Goal: Task Accomplishment & Management: Use online tool/utility

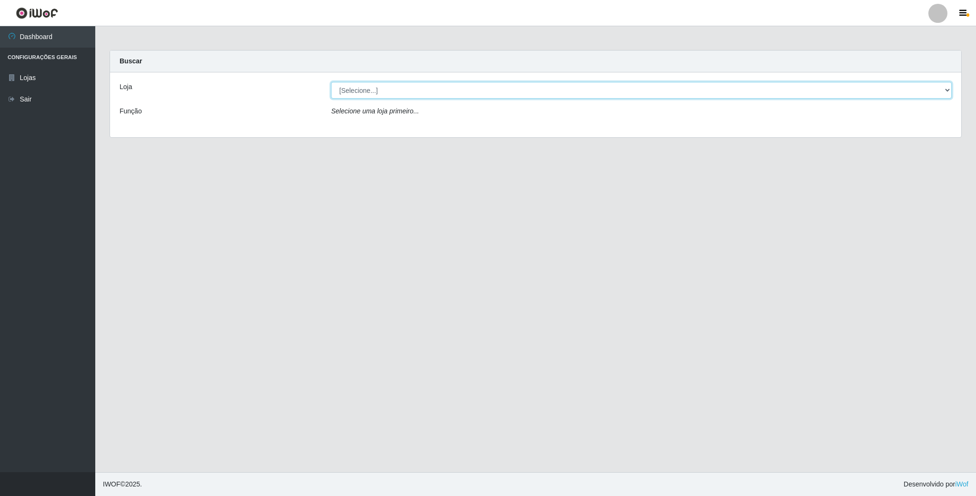
click at [946, 89] on select "[Selecione...] SuperFácil Atacado - Emaús" at bounding box center [641, 90] width 621 height 17
select select "407"
click at [331, 82] on select "[Selecione...] SuperFácil Atacado - Emaús" at bounding box center [641, 90] width 621 height 17
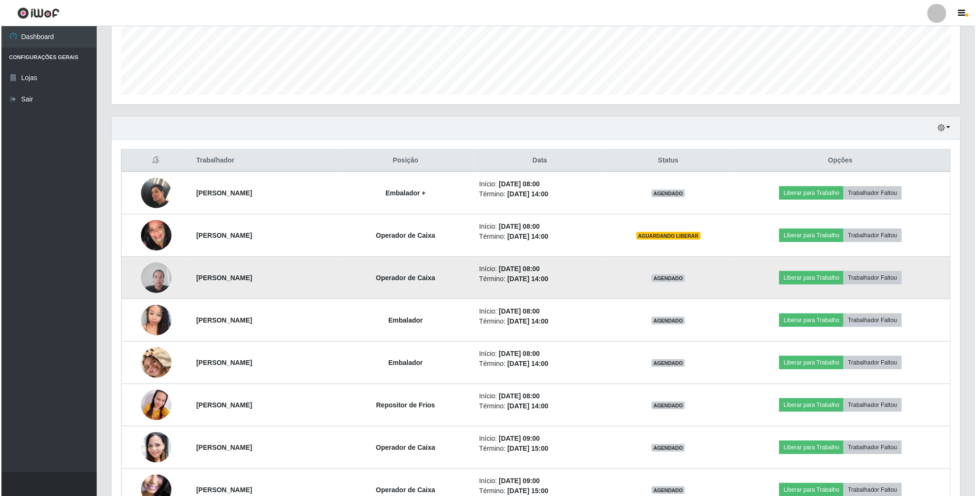
scroll to position [249, 0]
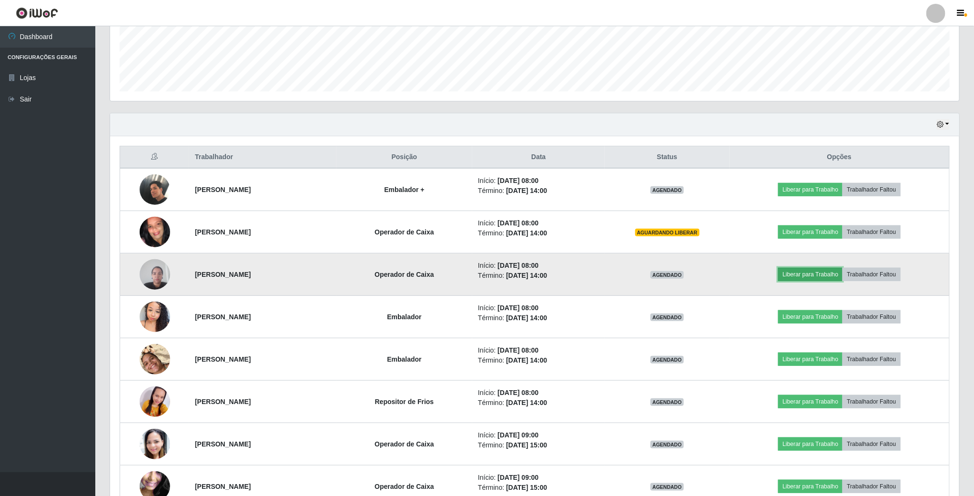
click at [796, 277] on button "Liberar para Trabalho" at bounding box center [810, 274] width 64 height 13
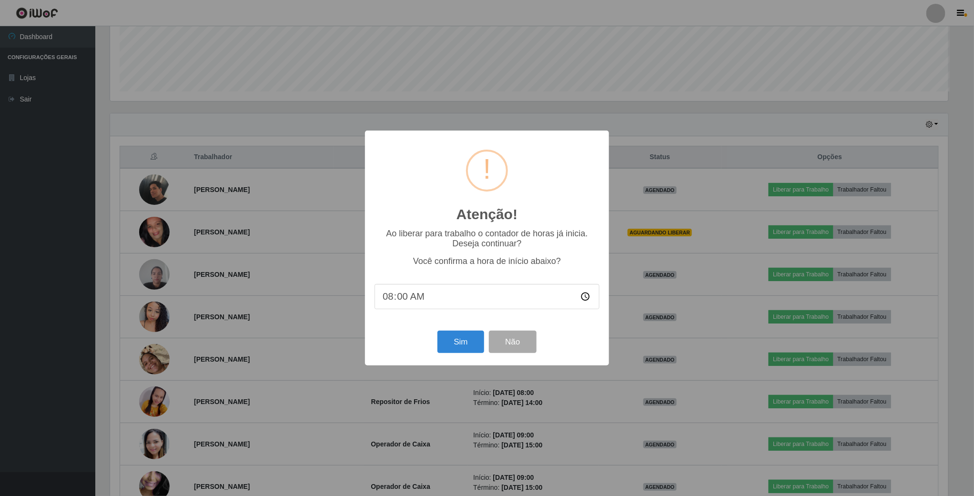
scroll to position [199, 841]
click at [477, 342] on button "Sim" at bounding box center [462, 342] width 46 height 22
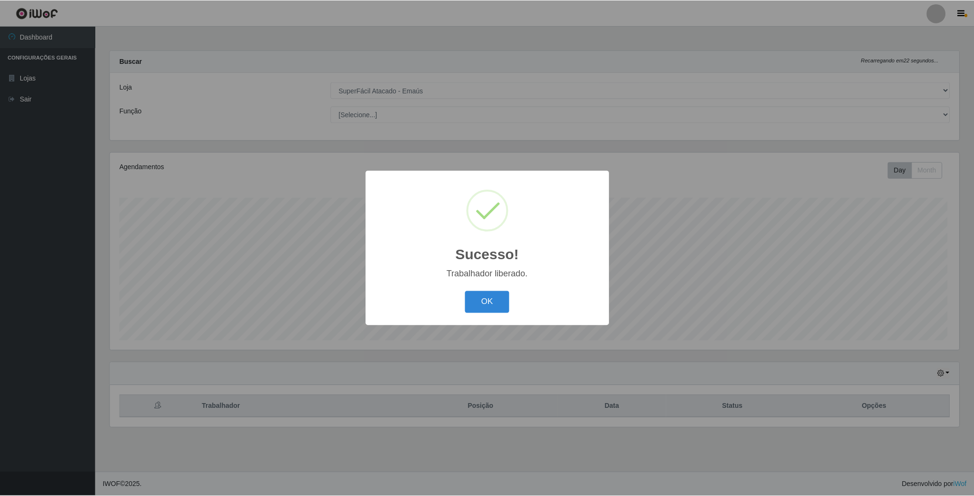
scroll to position [199, 851]
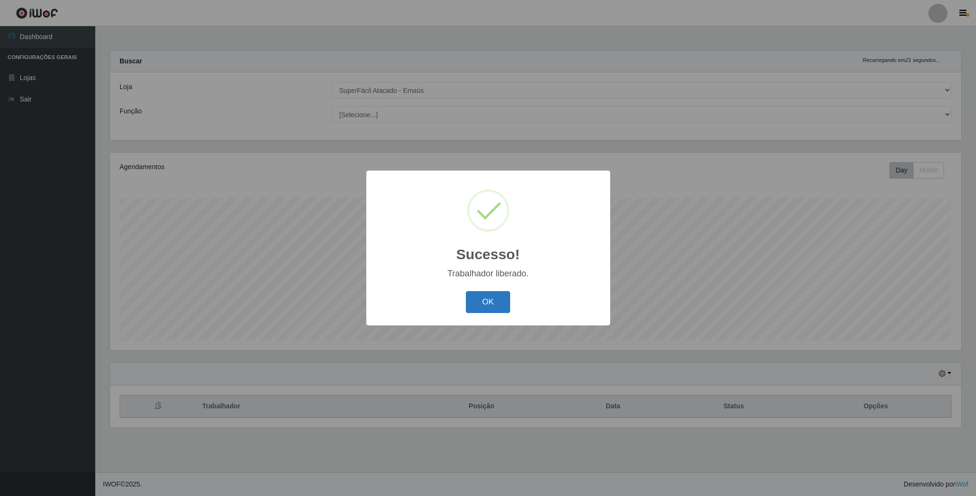
click at [490, 303] on button "OK" at bounding box center [488, 302] width 44 height 22
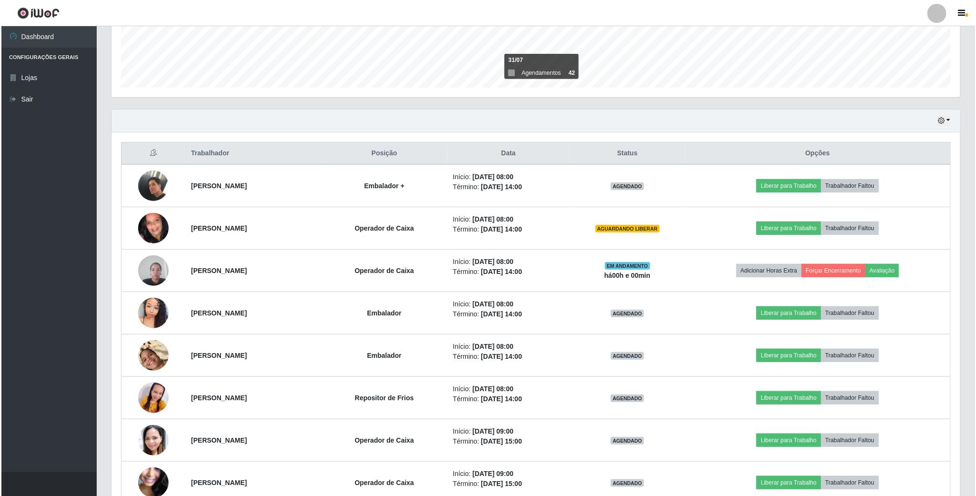
scroll to position [286, 0]
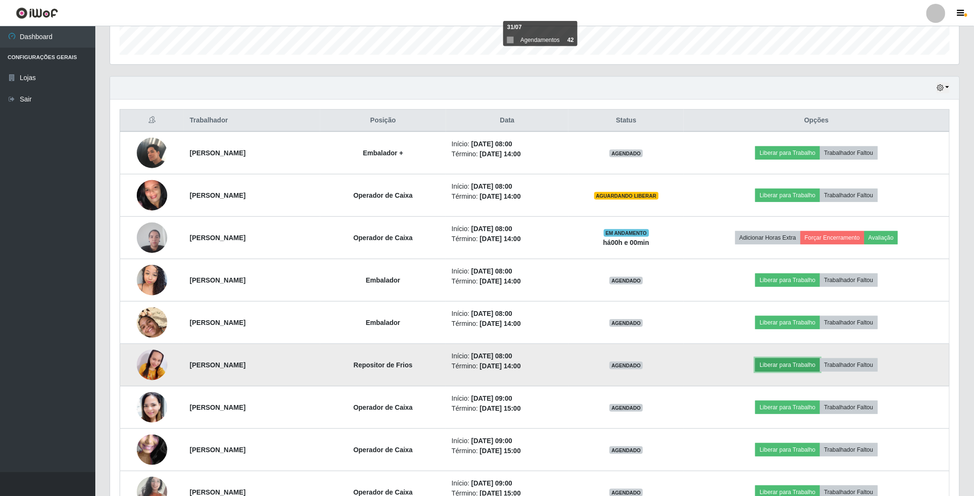
click at [804, 372] on button "Liberar para Trabalho" at bounding box center [787, 364] width 64 height 13
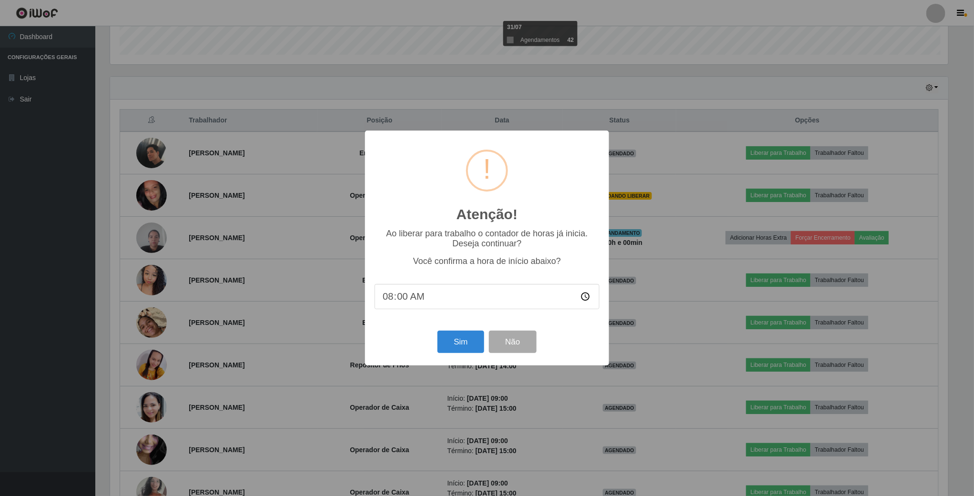
scroll to position [199, 841]
click at [465, 345] on button "Sim" at bounding box center [462, 342] width 46 height 22
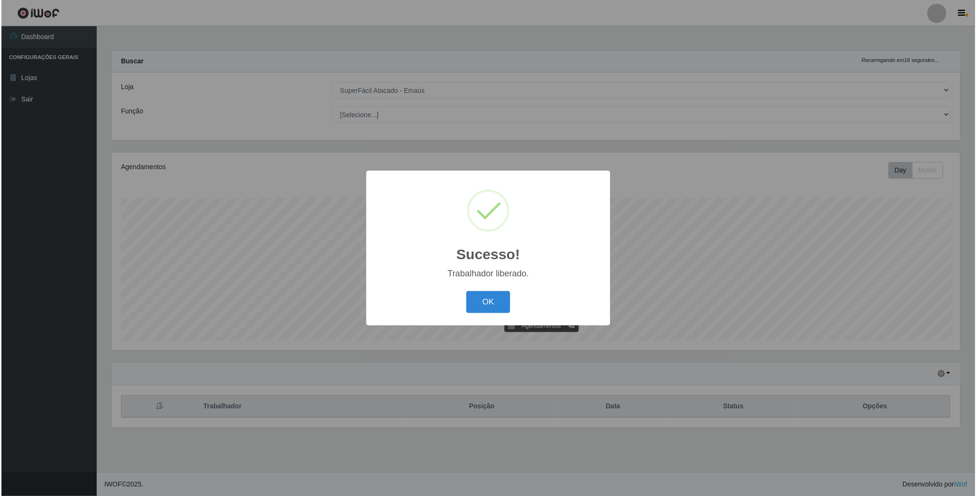
scroll to position [0, 0]
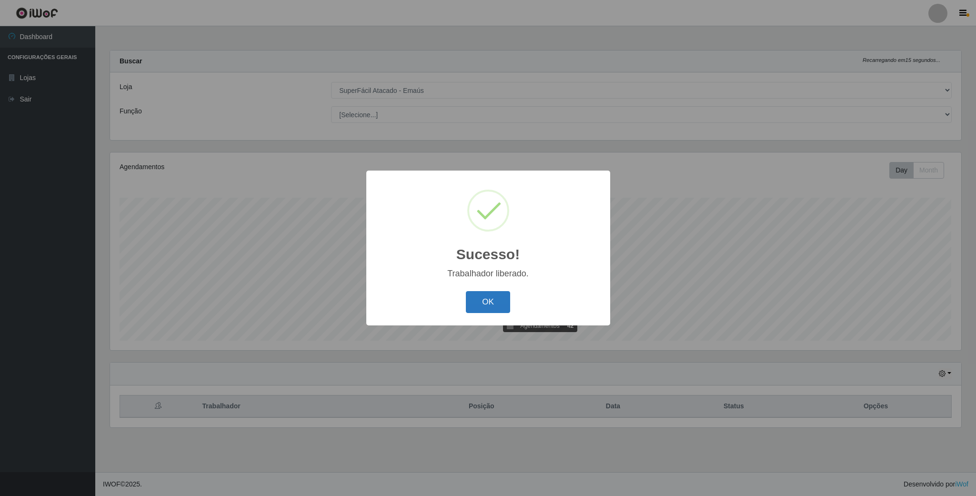
click at [491, 304] on button "OK" at bounding box center [488, 302] width 44 height 22
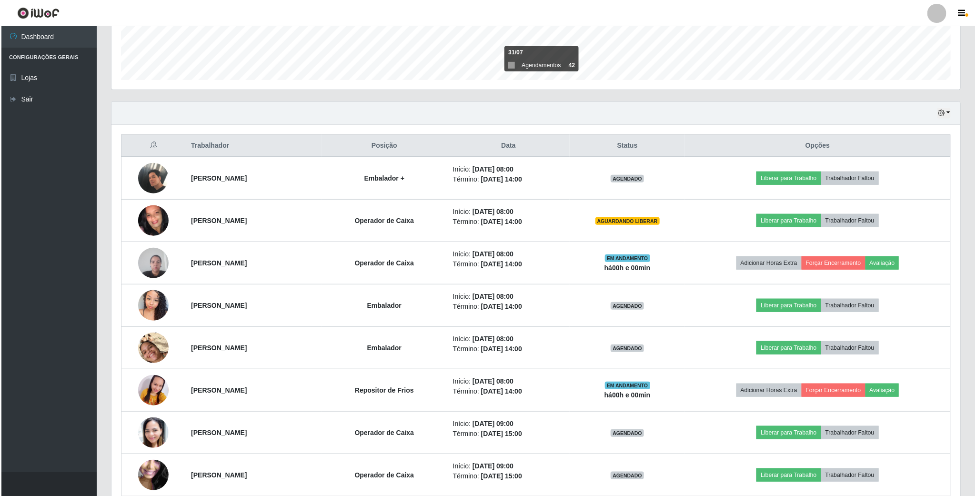
scroll to position [286, 0]
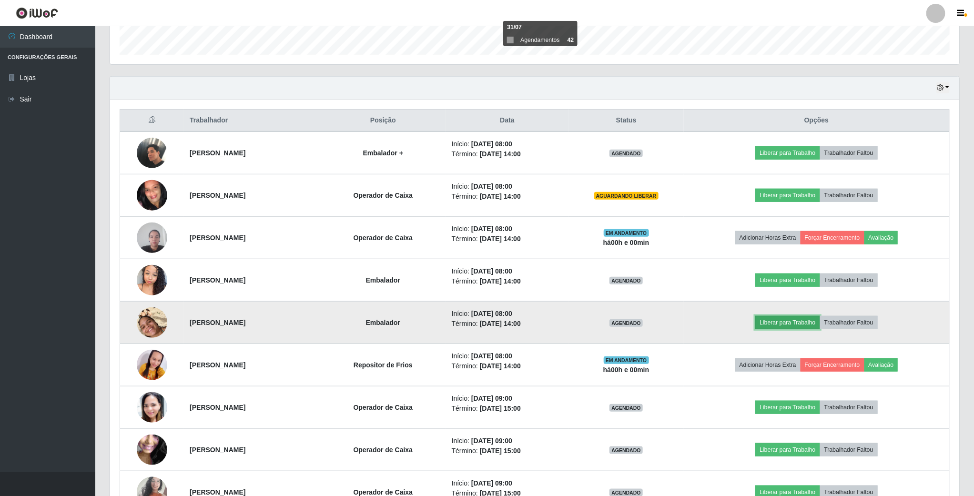
click at [811, 325] on button "Liberar para Trabalho" at bounding box center [787, 322] width 64 height 13
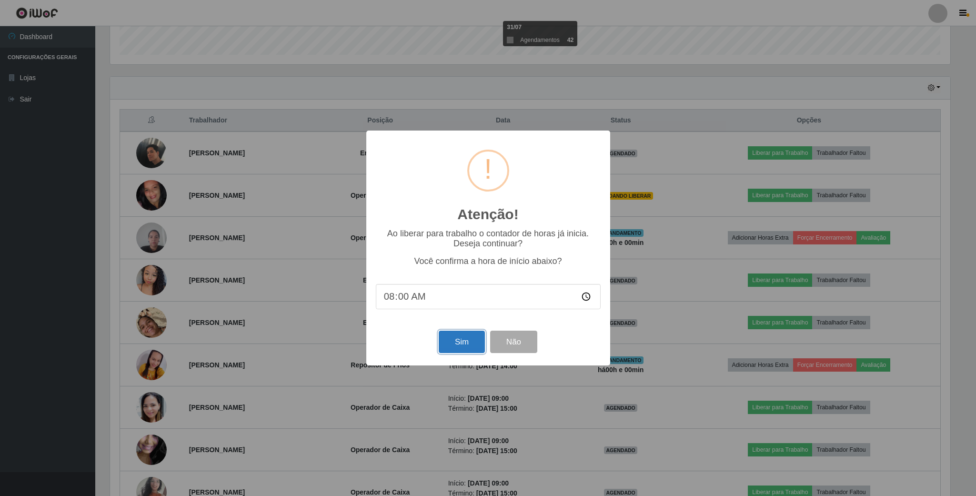
click at [462, 341] on button "Sim" at bounding box center [462, 342] width 46 height 22
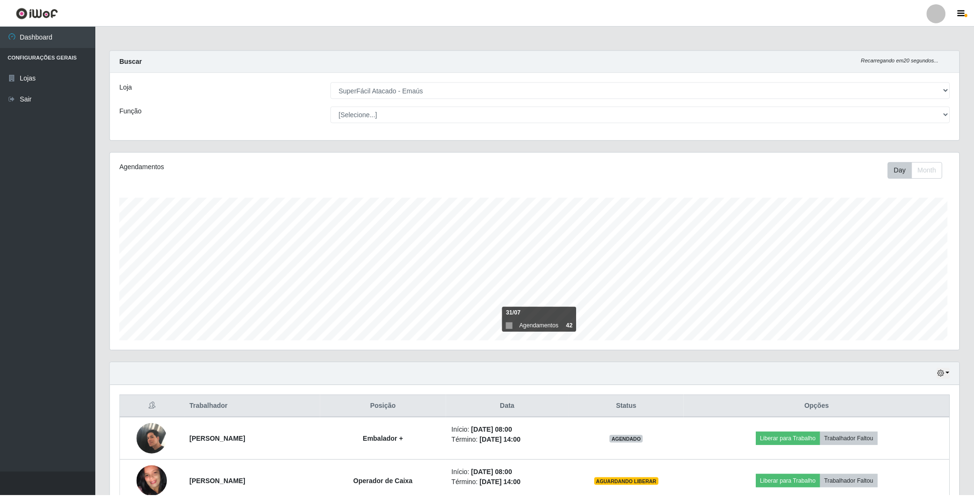
scroll to position [199, 851]
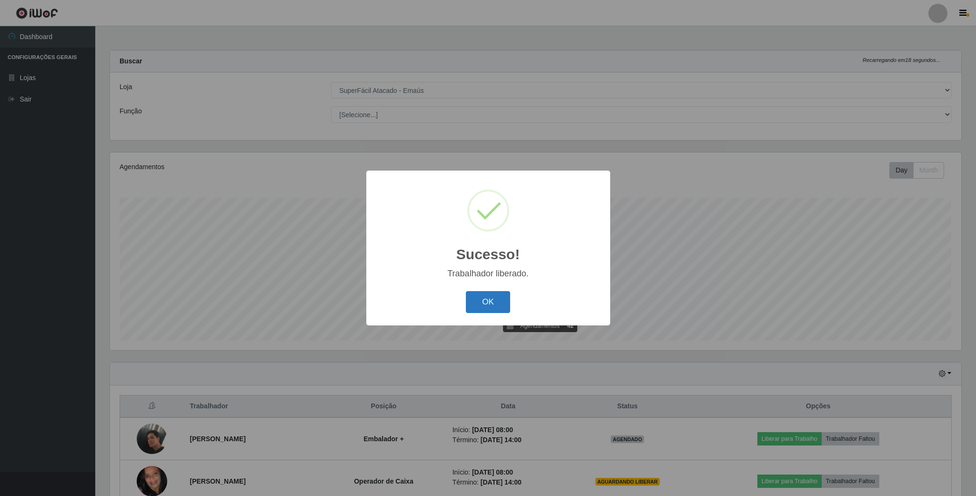
click at [486, 307] on button "OK" at bounding box center [488, 302] width 44 height 22
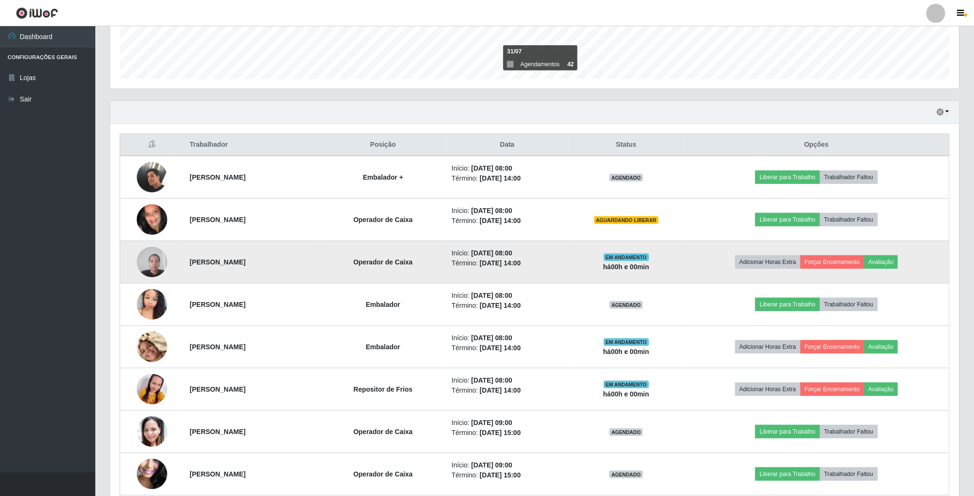
scroll to position [286, 0]
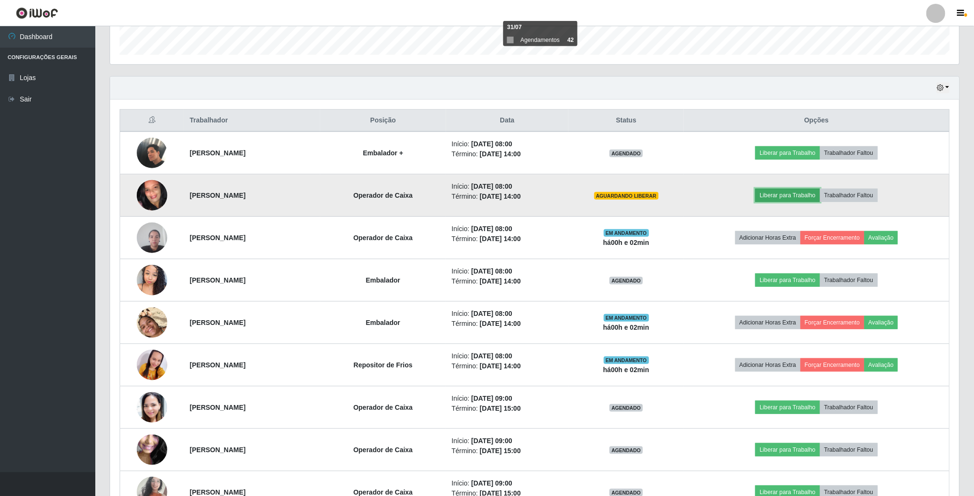
click at [789, 198] on button "Liberar para Trabalho" at bounding box center [787, 195] width 64 height 13
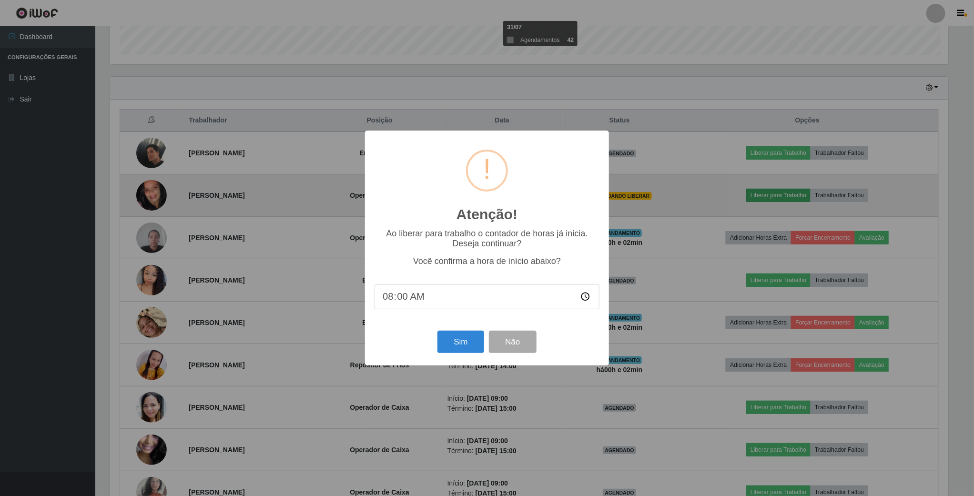
scroll to position [199, 841]
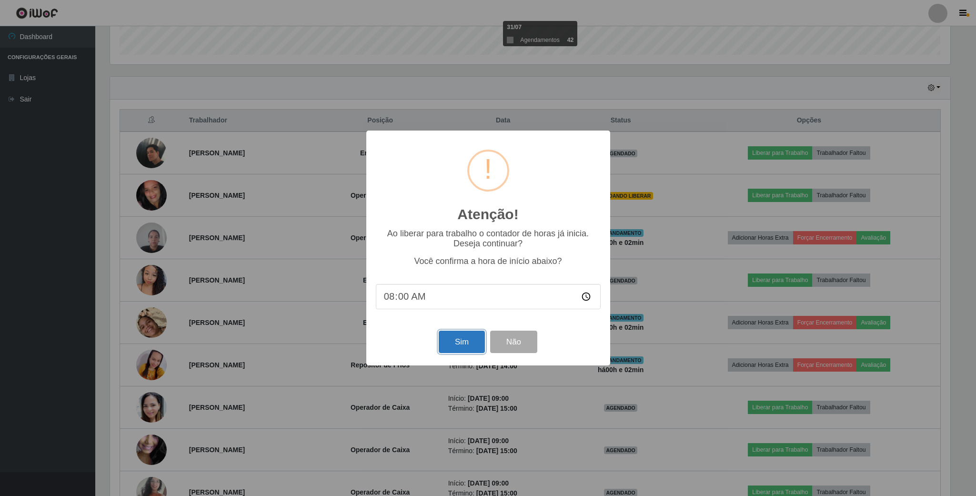
click at [478, 344] on button "Sim" at bounding box center [462, 342] width 46 height 22
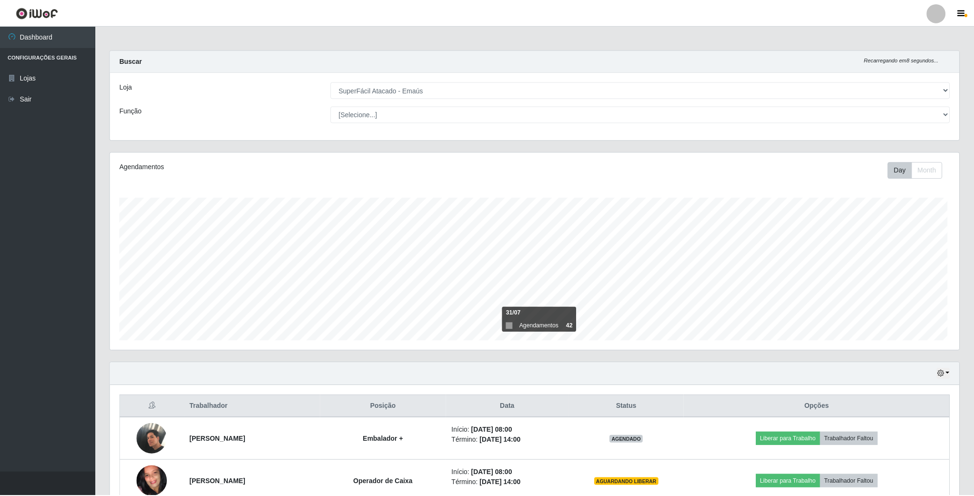
scroll to position [199, 851]
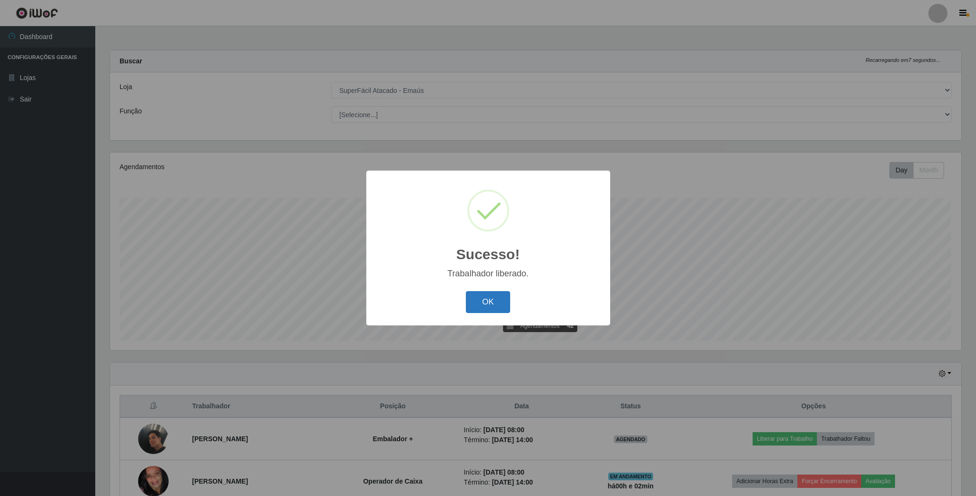
click at [492, 309] on button "OK" at bounding box center [488, 302] width 44 height 22
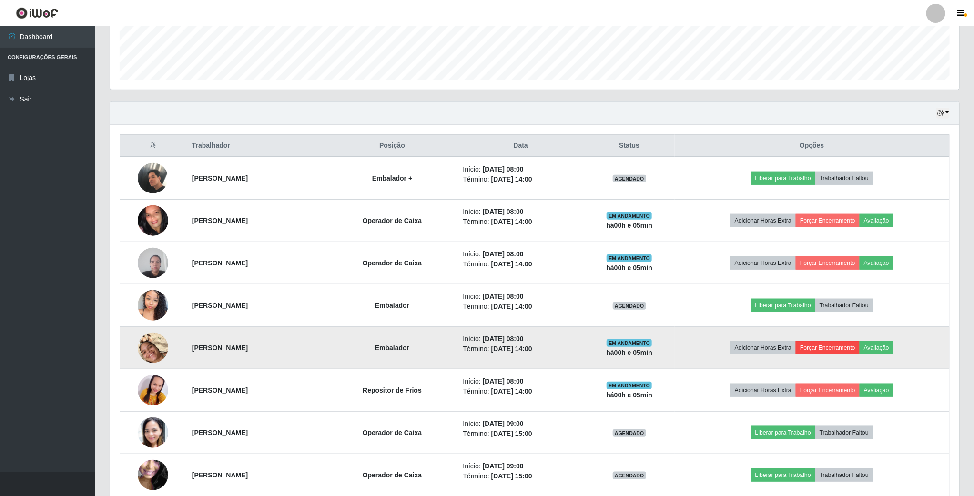
scroll to position [286, 0]
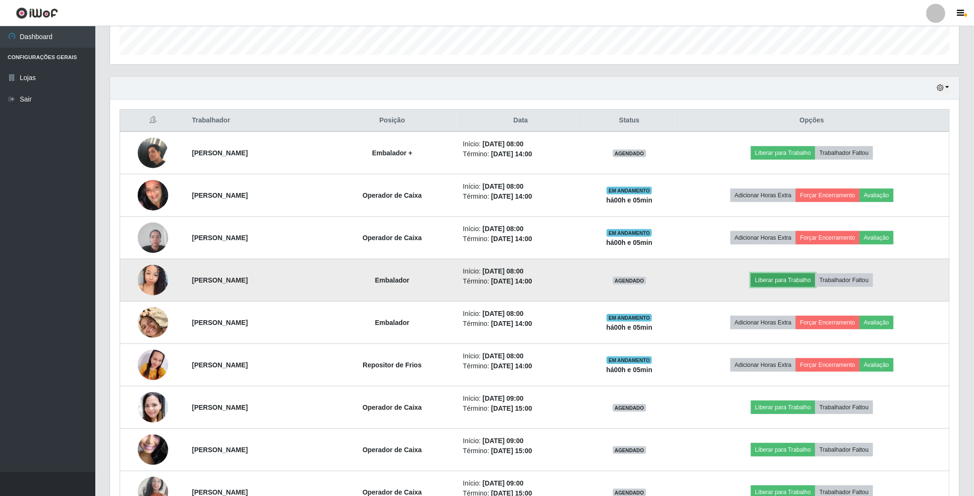
click at [783, 285] on button "Liberar para Trabalho" at bounding box center [783, 280] width 64 height 13
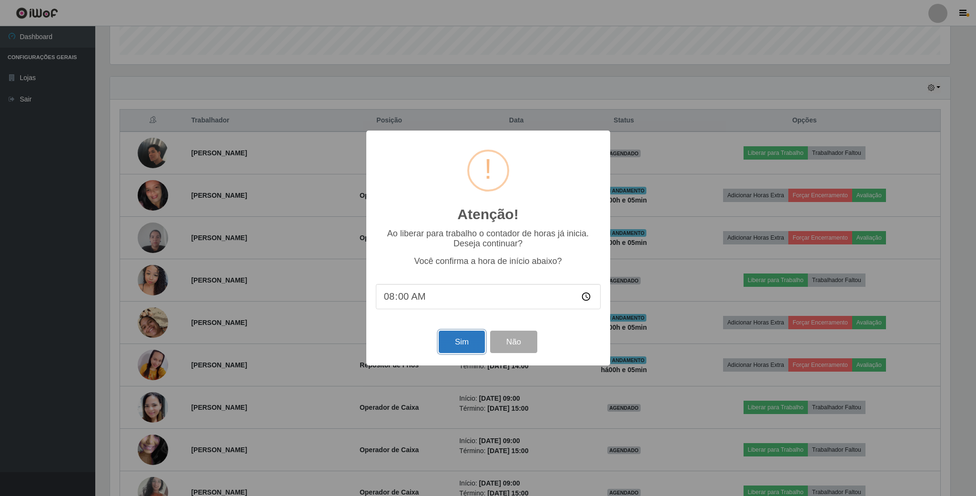
click at [448, 348] on button "Sim" at bounding box center [462, 342] width 46 height 22
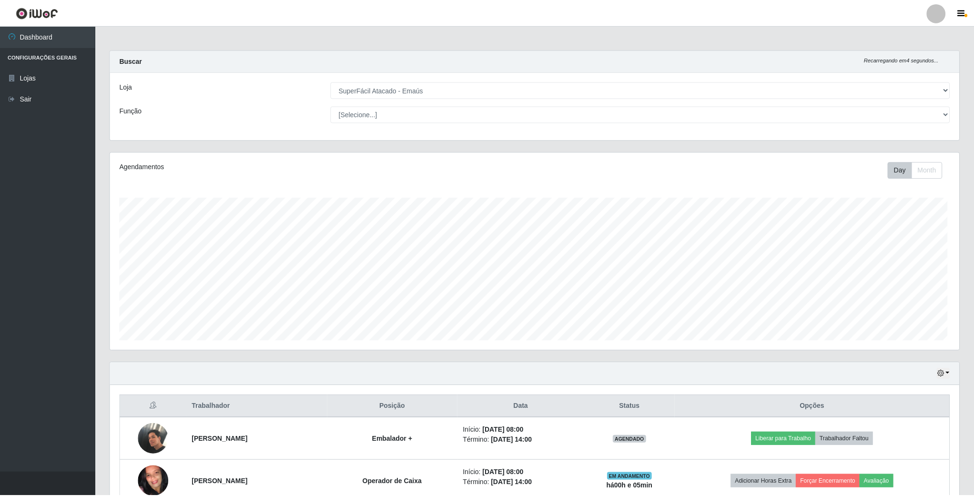
scroll to position [199, 851]
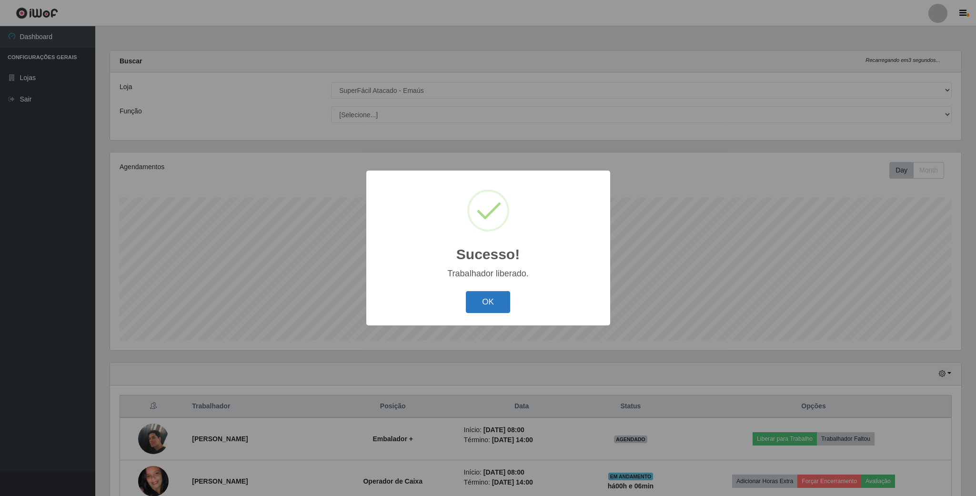
click at [487, 302] on button "OK" at bounding box center [488, 302] width 44 height 22
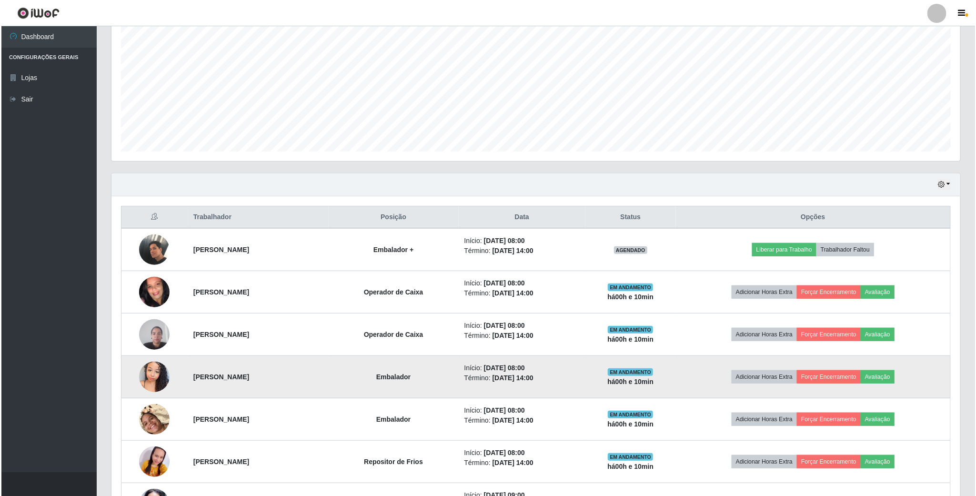
scroll to position [214, 0]
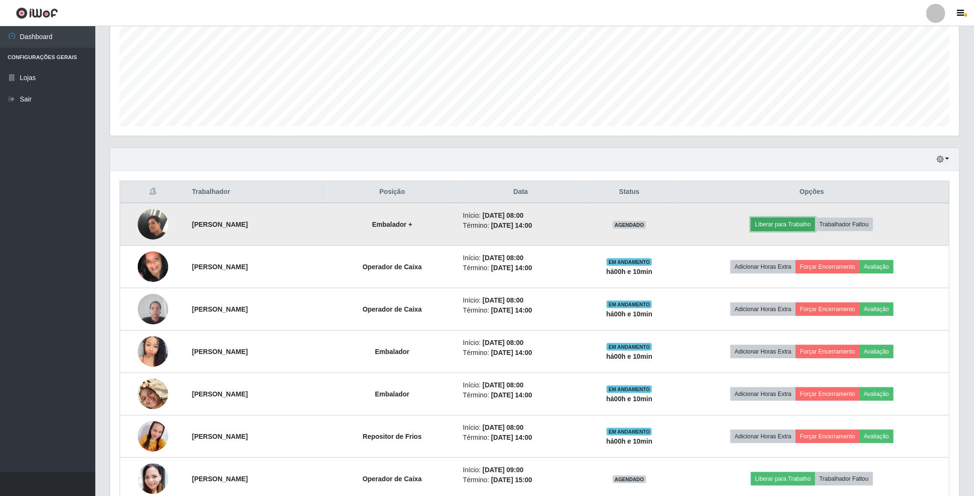
click at [791, 225] on button "Liberar para Trabalho" at bounding box center [783, 224] width 64 height 13
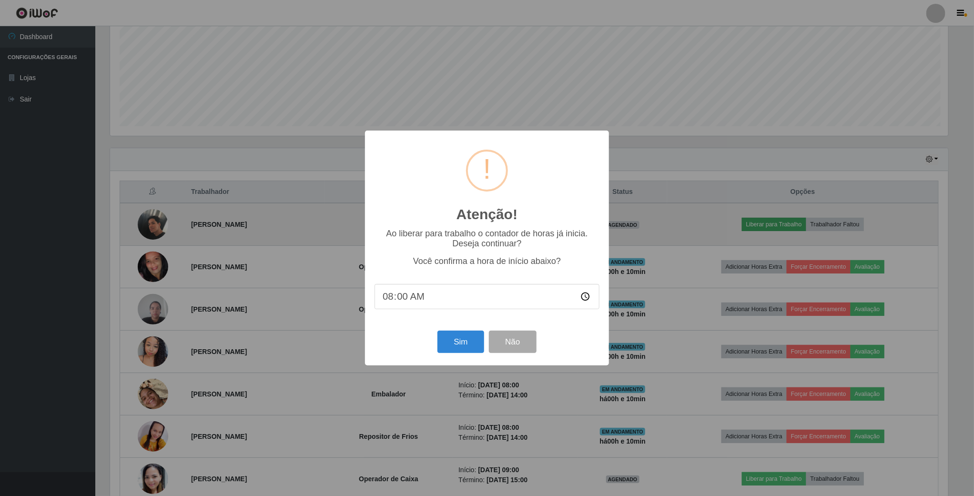
scroll to position [199, 841]
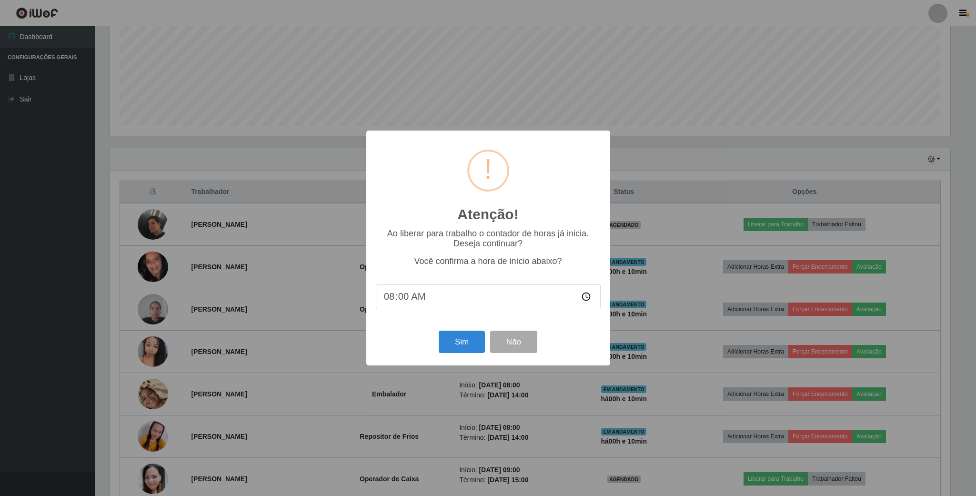
click at [399, 299] on input "08:00" at bounding box center [488, 296] width 225 height 25
type input "08:10"
click at [455, 345] on button "Sim" at bounding box center [462, 342] width 46 height 22
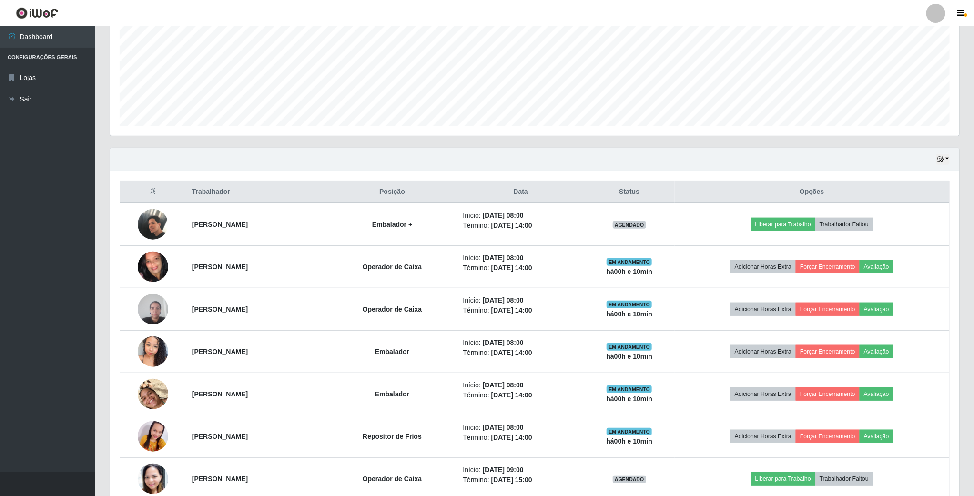
scroll to position [199, 851]
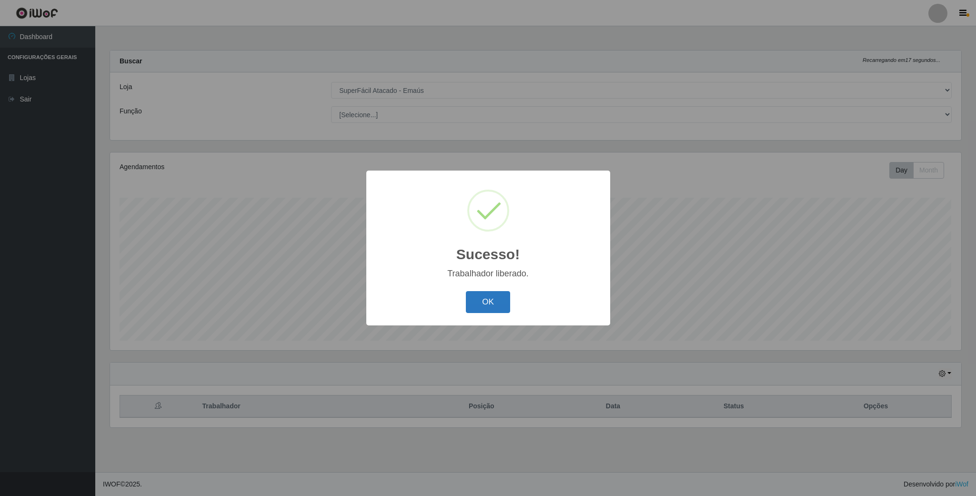
click at [487, 305] on button "OK" at bounding box center [488, 302] width 44 height 22
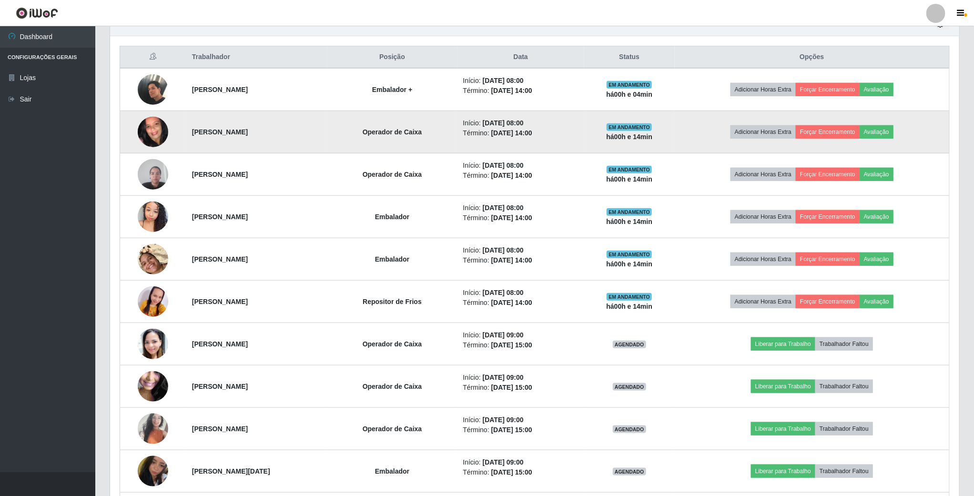
scroll to position [357, 0]
